Goal: Transaction & Acquisition: Purchase product/service

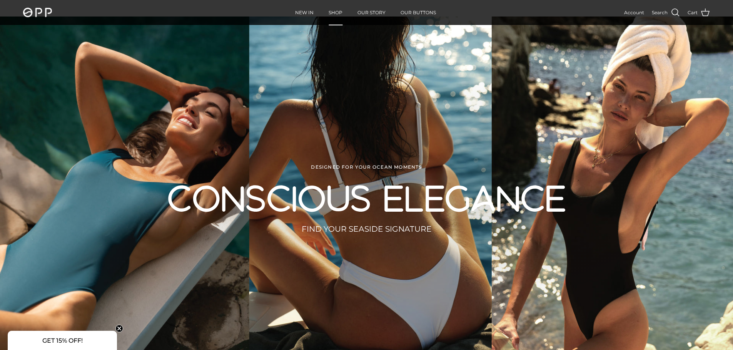
scroll to position [38, 0]
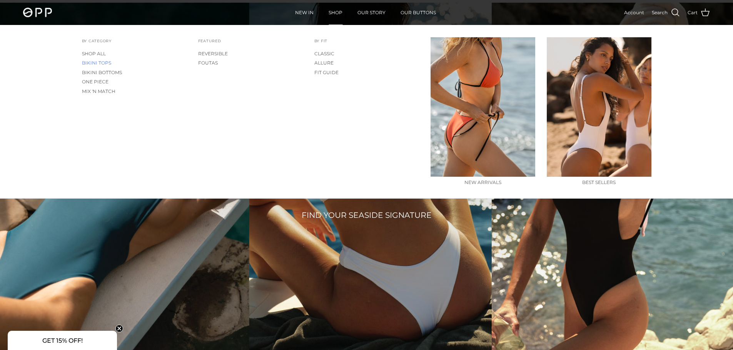
click at [110, 62] on link "BIKINI TOPS" at bounding box center [134, 62] width 105 height 9
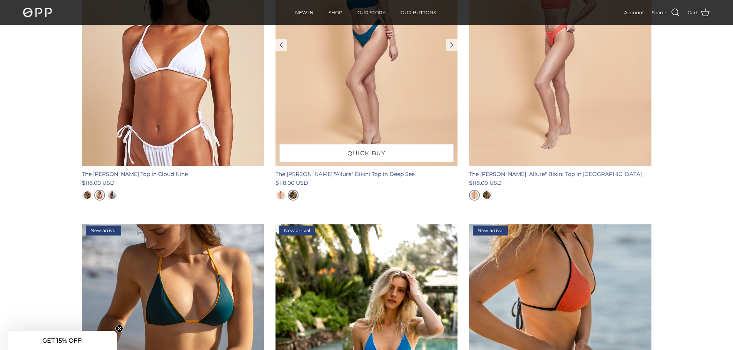
scroll to position [192, 0]
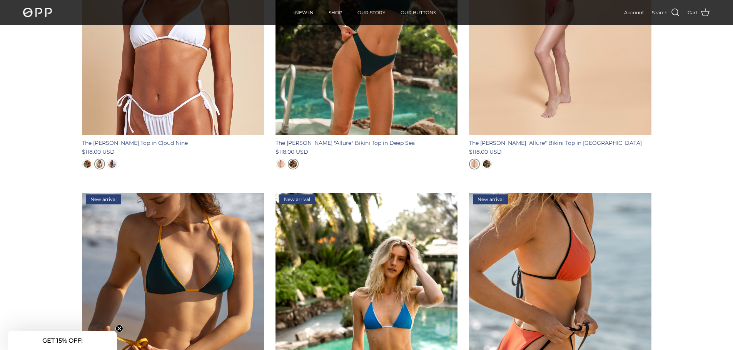
click at [115, 164] on img "Summer Sky" at bounding box center [112, 164] width 8 height 8
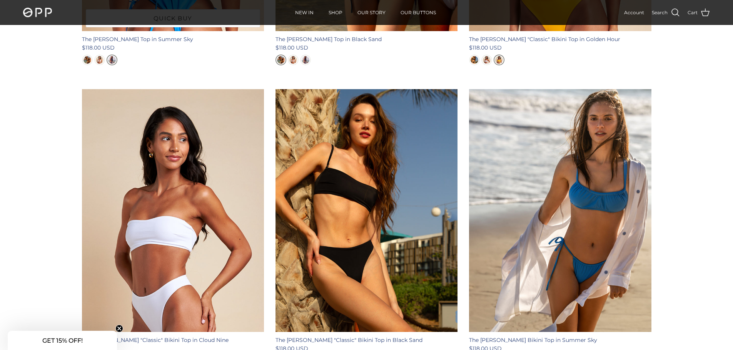
scroll to position [923, 0]
